Goal: Book appointment/travel/reservation

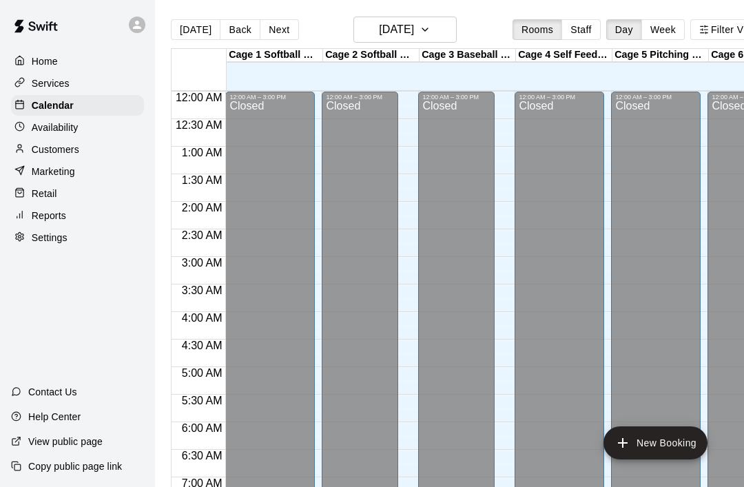
scroll to position [738, 3]
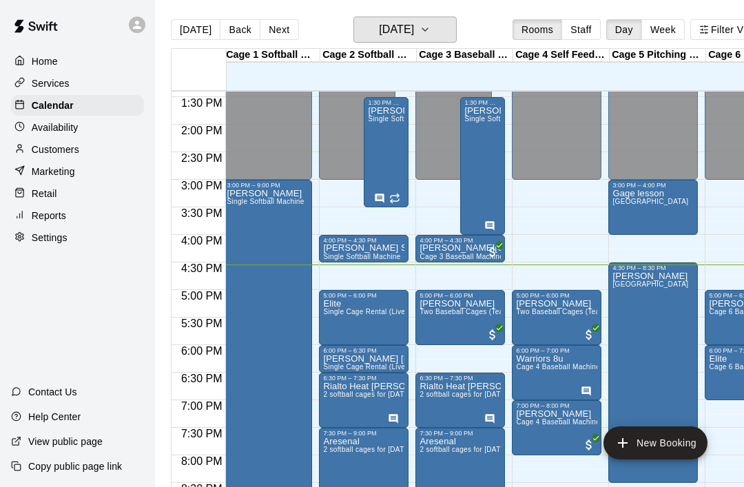
click at [430, 25] on icon "button" at bounding box center [424, 29] width 11 height 17
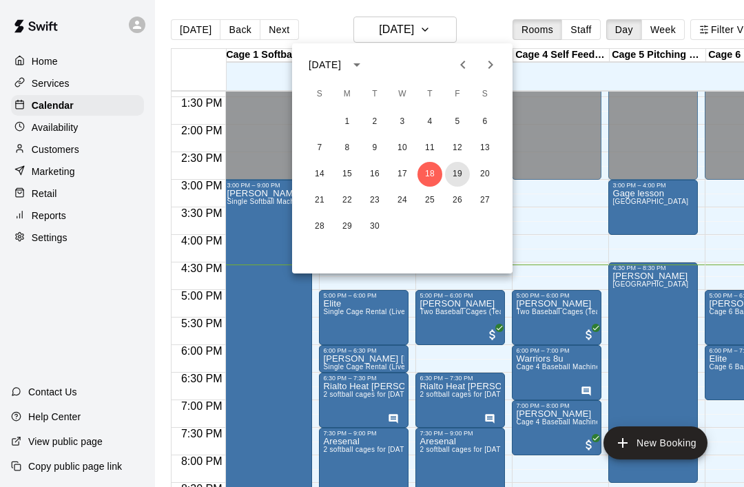
click at [461, 179] on button "19" at bounding box center [457, 174] width 25 height 25
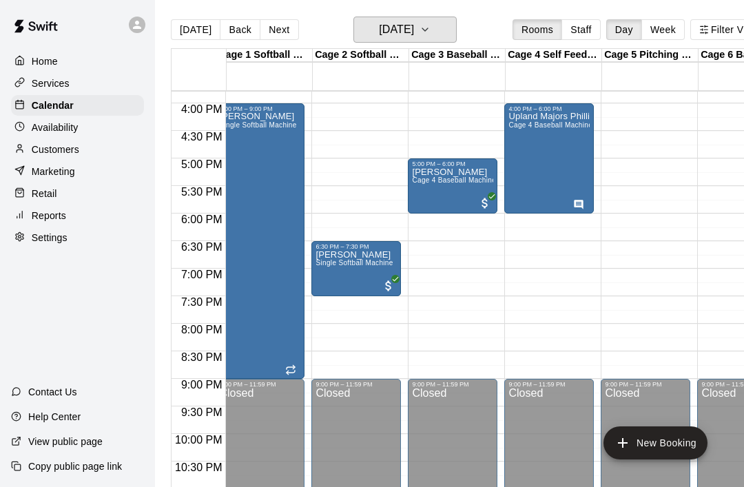
scroll to position [0, 0]
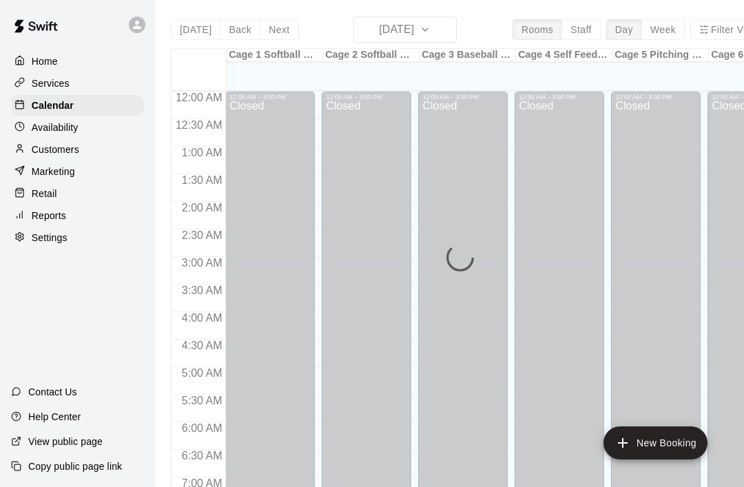
scroll to position [827, 0]
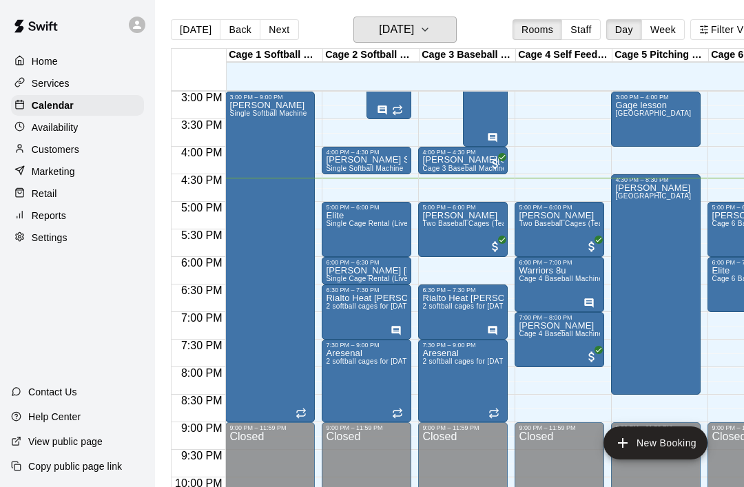
click at [457, 32] on button "[DATE]" at bounding box center [404, 30] width 103 height 26
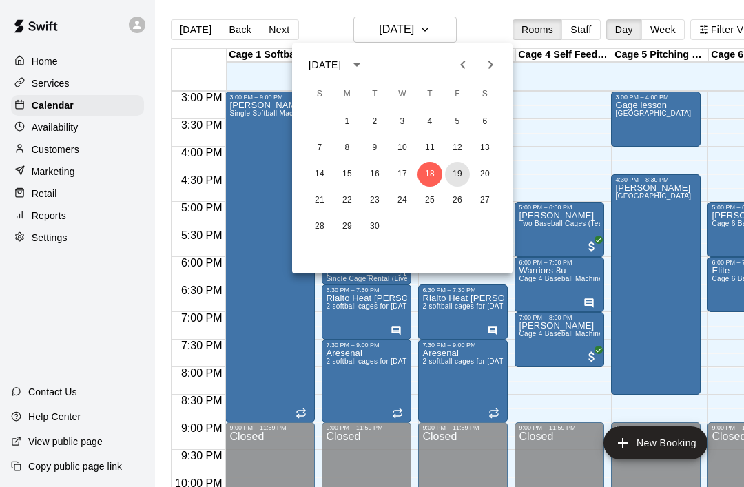
click at [463, 177] on button "19" at bounding box center [457, 174] width 25 height 25
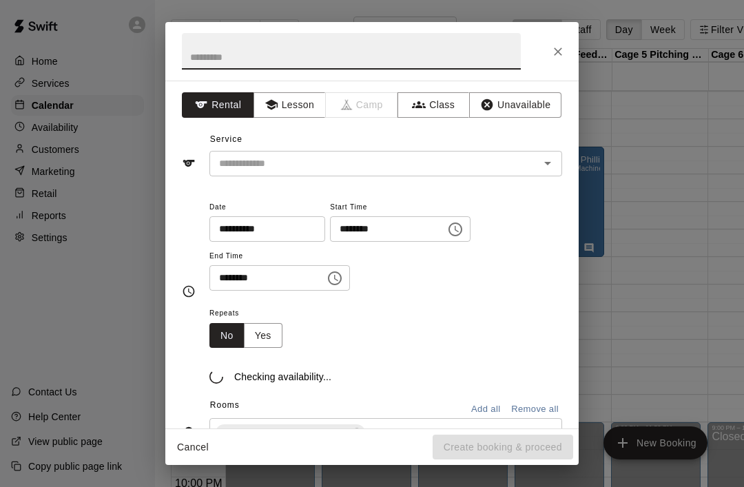
click at [192, 54] on input "text" at bounding box center [351, 51] width 339 height 37
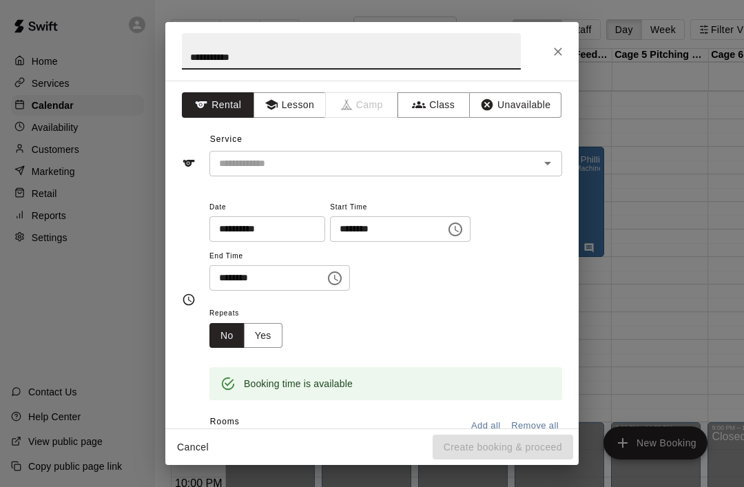
click at [553, 160] on icon "Open" at bounding box center [547, 163] width 17 height 17
type input "**********"
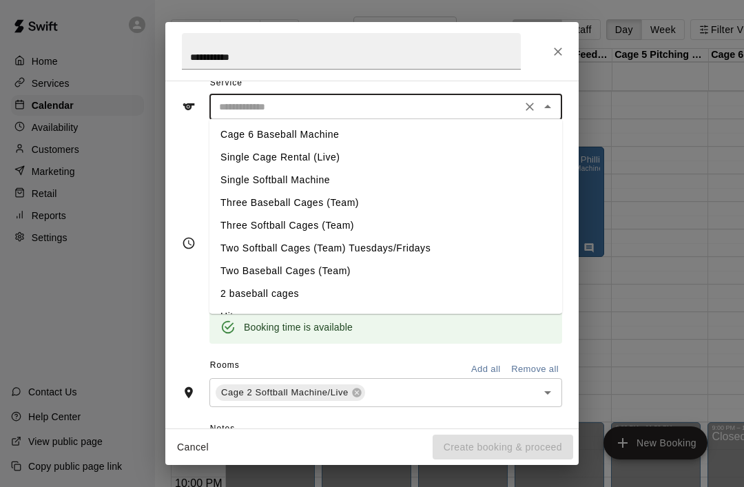
scroll to position [71, 0]
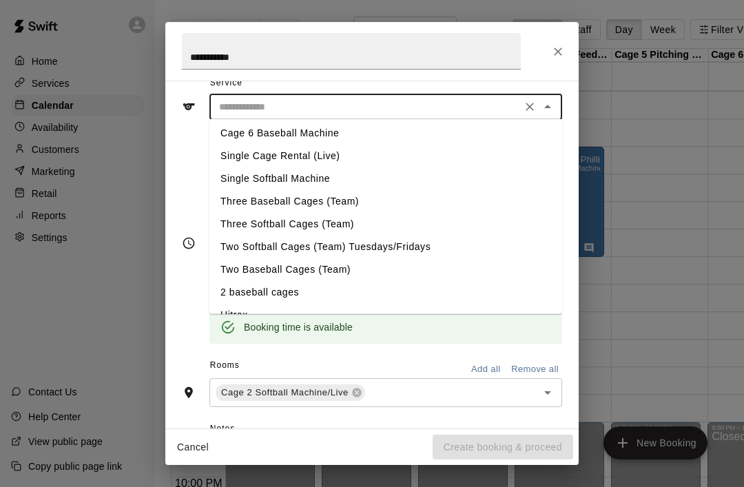
click at [227, 180] on li "Single Softball Machine" at bounding box center [385, 178] width 353 height 23
type input "**********"
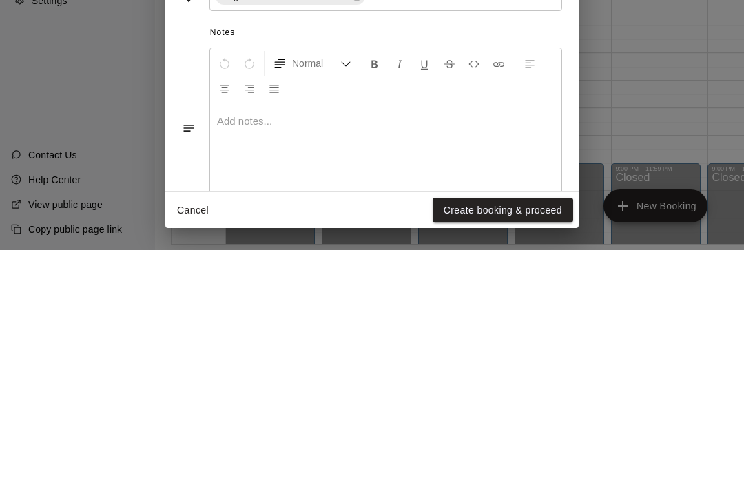
scroll to position [66, 0]
click at [532, 435] on button "Create booking & proceed" at bounding box center [503, 447] width 141 height 25
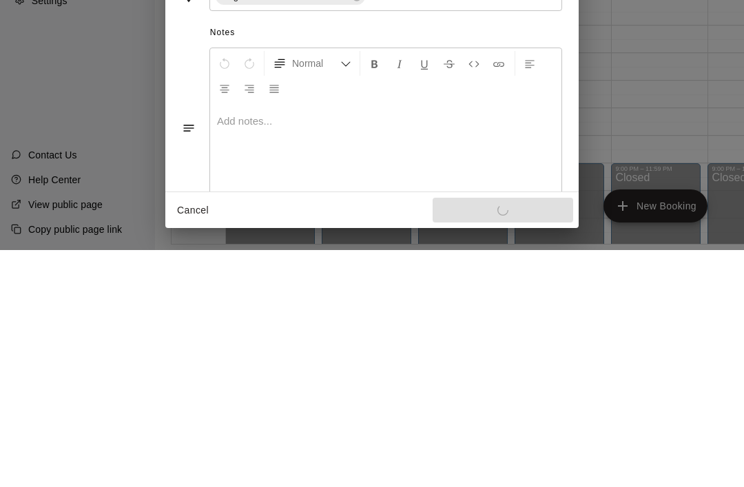
scroll to position [210, 0]
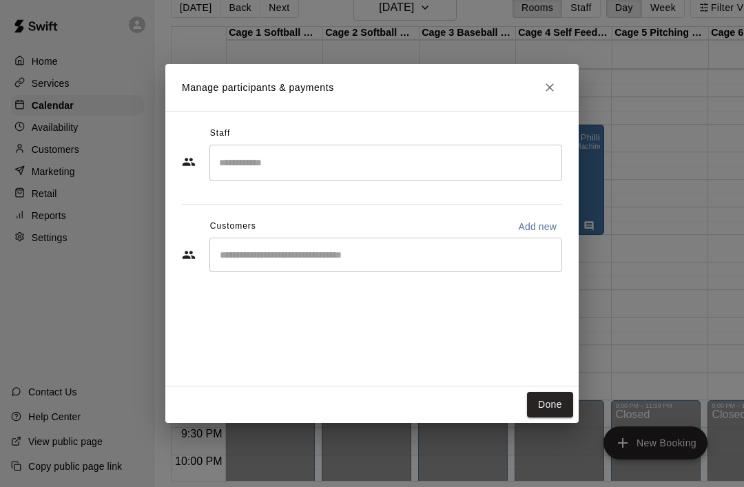
click at [548, 417] on button "Done" at bounding box center [550, 404] width 46 height 25
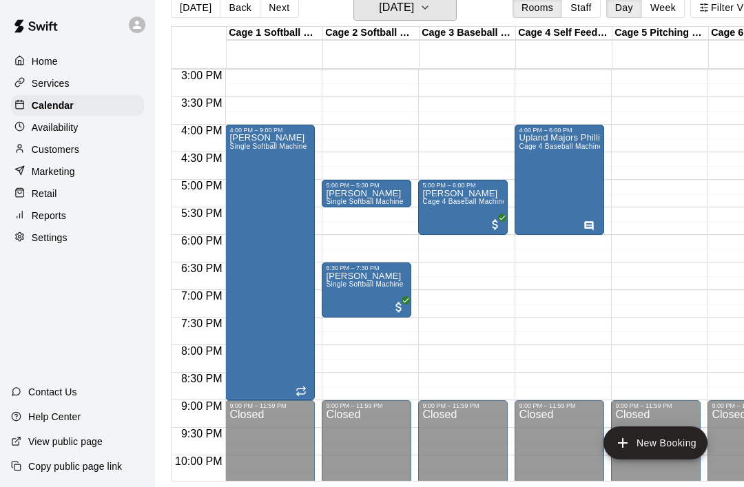
scroll to position [0, 0]
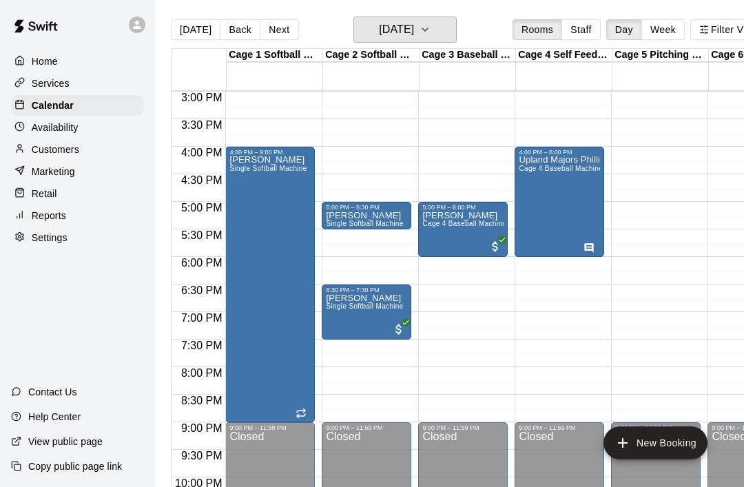
click at [430, 25] on icon "button" at bounding box center [424, 29] width 11 height 17
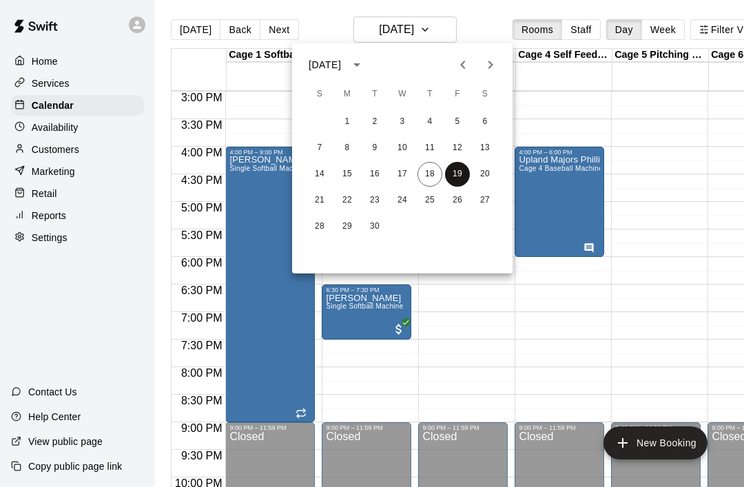
click at [461, 172] on button "19" at bounding box center [457, 174] width 25 height 25
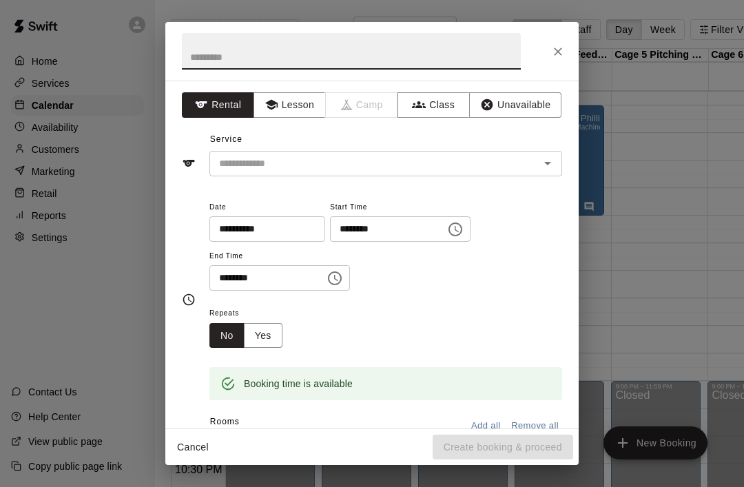
click at [200, 51] on input "text" at bounding box center [351, 51] width 339 height 37
click at [552, 170] on icon "Open" at bounding box center [547, 163] width 17 height 17
type input "*****"
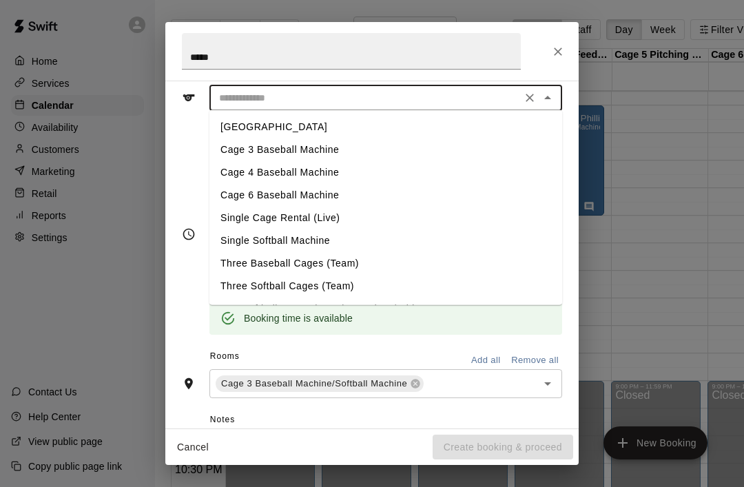
click at [225, 147] on li "Cage 3 Baseball Machine" at bounding box center [385, 149] width 353 height 23
type input "**********"
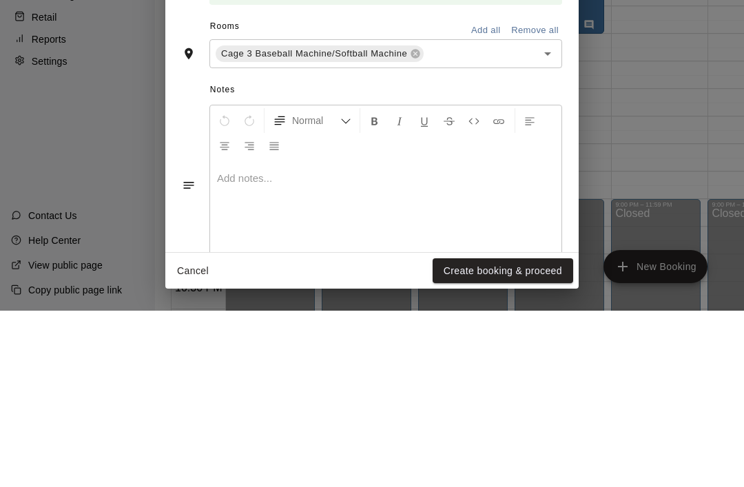
click at [552, 222] on icon "Open" at bounding box center [547, 230] width 17 height 17
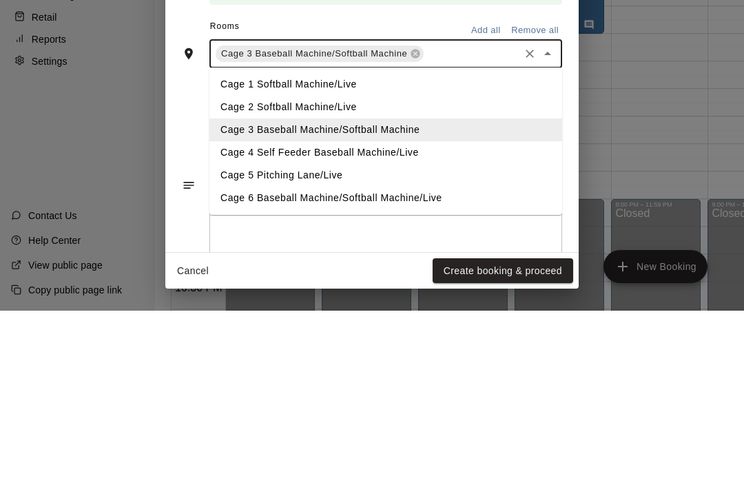
click at [229, 340] on li "Cage 5 Pitching Lane/Live" at bounding box center [385, 351] width 353 height 23
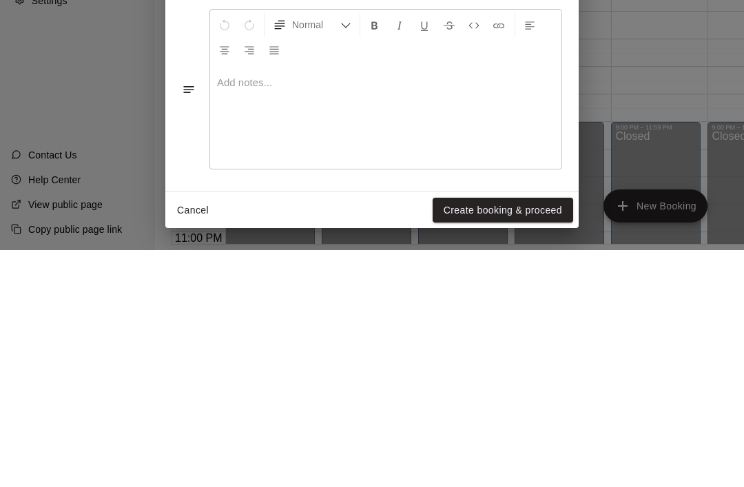
click at [537, 435] on button "Create booking & proceed" at bounding box center [503, 447] width 141 height 25
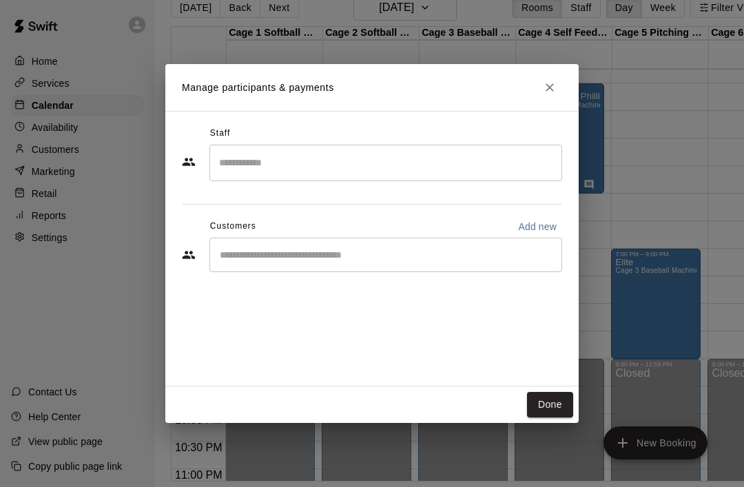
click at [556, 417] on button "Done" at bounding box center [550, 404] width 46 height 25
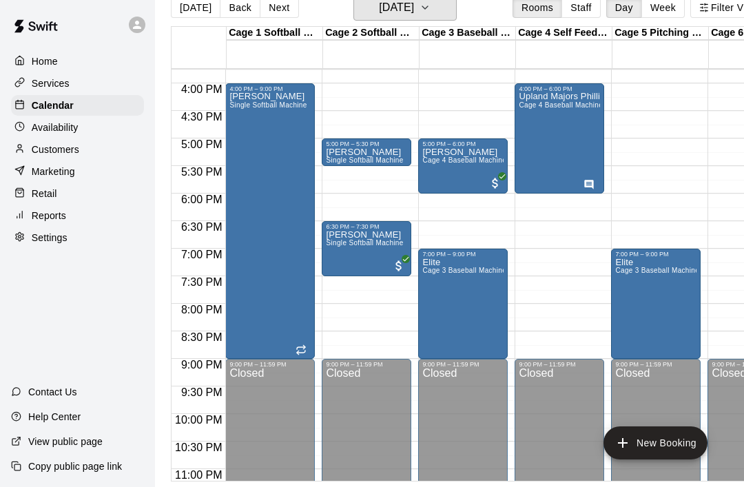
click at [430, 5] on icon "button" at bounding box center [424, 7] width 11 height 17
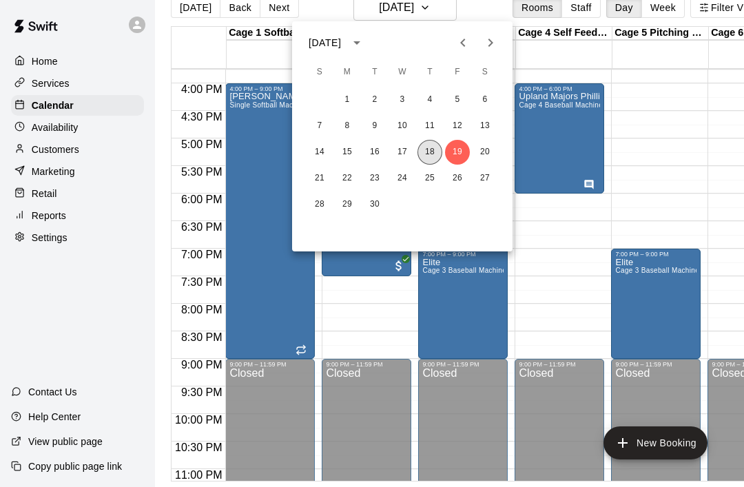
click at [432, 157] on button "18" at bounding box center [429, 152] width 25 height 25
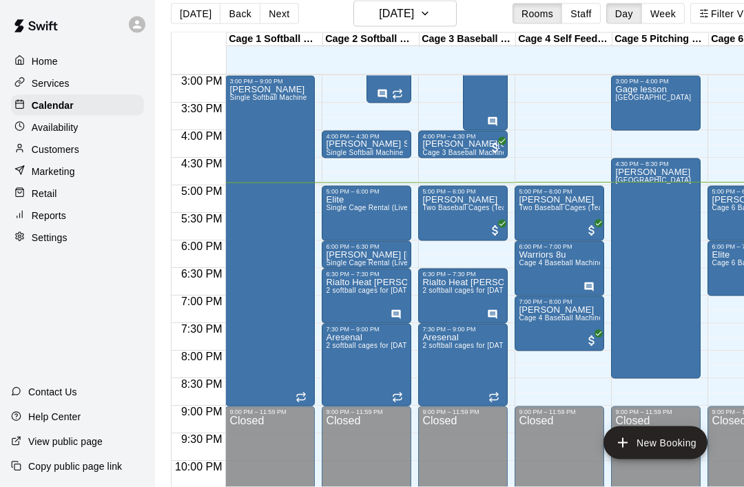
scroll to position [22, 0]
